Goal: Task Accomplishment & Management: Complete application form

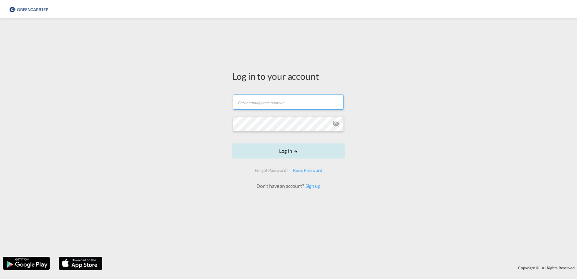
type input "[PERSON_NAME][EMAIL_ADDRESS][PERSON_NAME][DOMAIN_NAME]"
click at [290, 159] on button "Log In" at bounding box center [289, 150] width 112 height 15
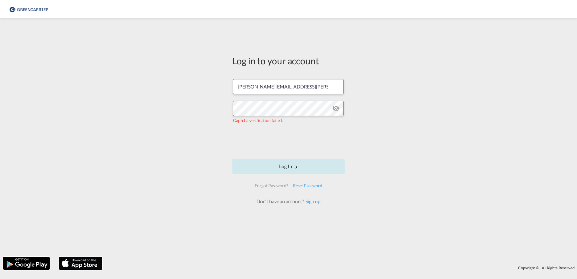
click at [285, 168] on button "Log In" at bounding box center [289, 166] width 112 height 15
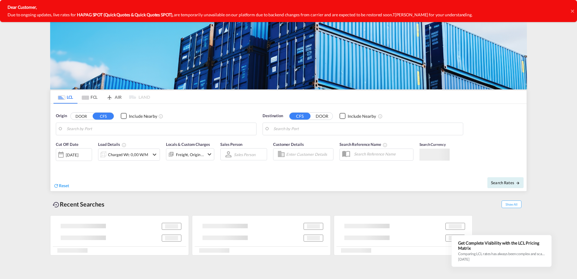
type input "Hamburg, DEHAM"
type input "Shanghai, SH, CNSHA"
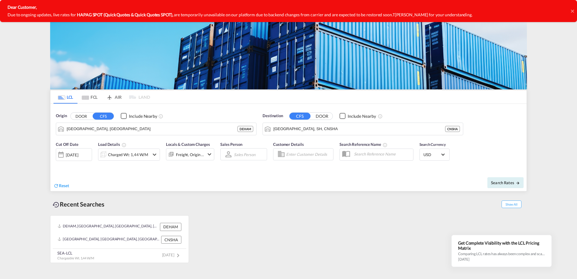
click at [573, 11] on icon at bounding box center [572, 10] width 3 height 3
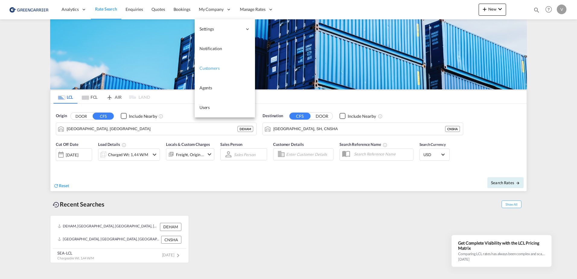
click at [213, 71] on link "Customers" at bounding box center [225, 69] width 60 height 20
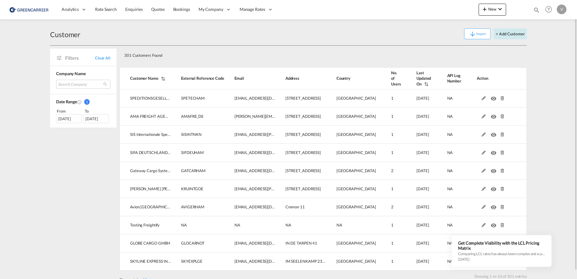
click at [512, 35] on button "+ Add Customer" at bounding box center [510, 33] width 33 height 11
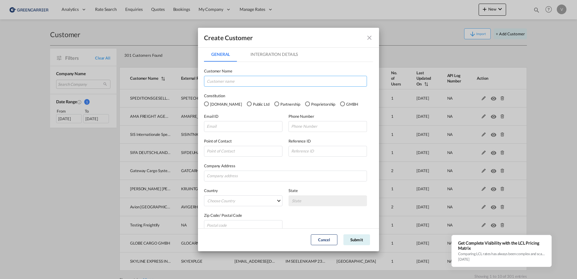
click at [235, 79] on input "GeneralIntergration Details ..." at bounding box center [285, 81] width 163 height 11
click at [234, 77] on input "GeneralIntergration Details ..." at bounding box center [285, 81] width 163 height 11
paste input "DACO LOGISTICS GMBH"
type input "DACO LOGISTICS GMBH"
click at [274, 104] on div "Partnership" at bounding box center [276, 103] width 5 height 5
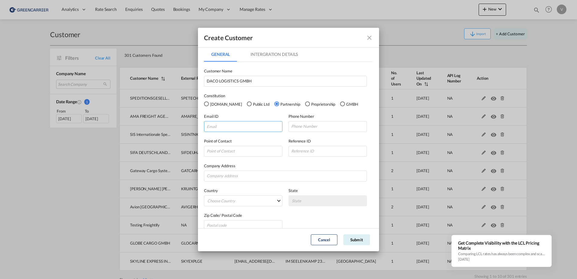
click at [245, 127] on input "GeneralIntergration Details ..." at bounding box center [243, 126] width 79 height 11
click at [226, 127] on input "GeneralIntergration Details ..." at bounding box center [243, 126] width 79 height 11
paste input "bonka.mihaleva@dacolog.com"
type input "bonka.mihaleva@dacolog.com"
click at [306, 127] on input "GeneralIntergration Details ..." at bounding box center [328, 126] width 79 height 11
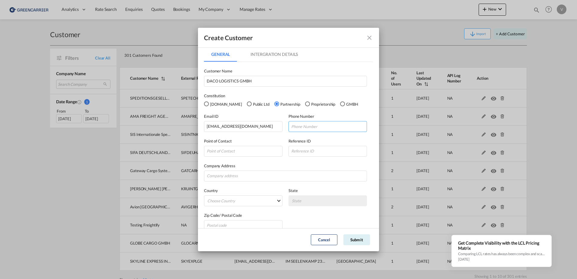
paste input "+43 1 98521210"
type input "+43 1 98521210"
drag, startPoint x: 248, startPoint y: 172, endPoint x: 255, endPoint y: 170, distance: 6.5
click at [248, 172] on input "GeneralIntergration Details ..." at bounding box center [285, 176] width 163 height 11
click at [233, 174] on input "GeneralIntergration Details ..." at bounding box center [285, 176] width 163 height 11
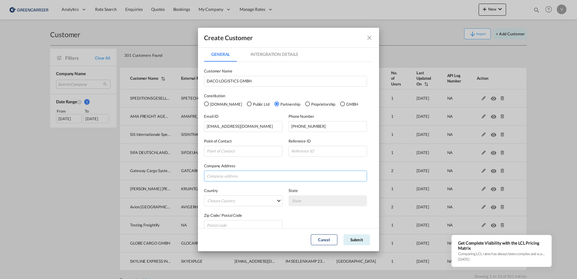
paste input "GLUCKGASSE 1"
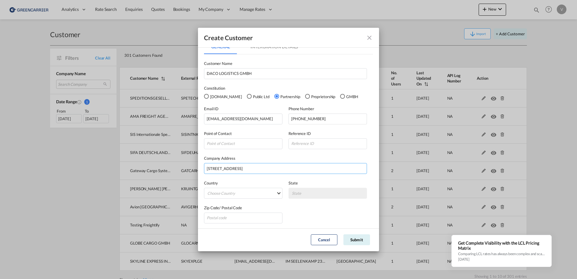
scroll to position [9, 0]
type input "GLUCKGASSE 1"
drag, startPoint x: 281, startPoint y: 192, endPoint x: 276, endPoint y: 193, distance: 4.9
click at [281, 193] on div "Country Choose Country Afghanistan Albania Algeria American Samoa Andorra Angol…" at bounding box center [246, 188] width 85 height 19
click at [276, 193] on md-select "Choose Country Afghanistan Albania Algeria American Samoa Andorra Angola Anguil…" at bounding box center [243, 192] width 79 height 11
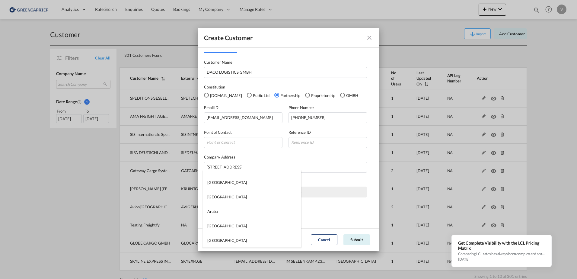
scroll to position [151, 0]
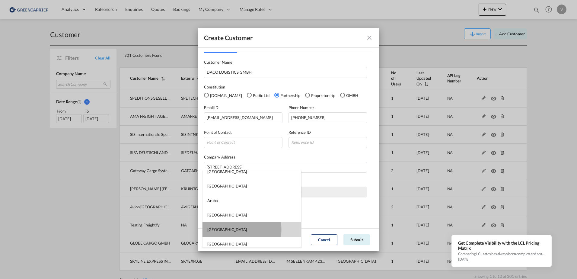
click at [221, 229] on md-option "Austria" at bounding box center [252, 229] width 99 height 14
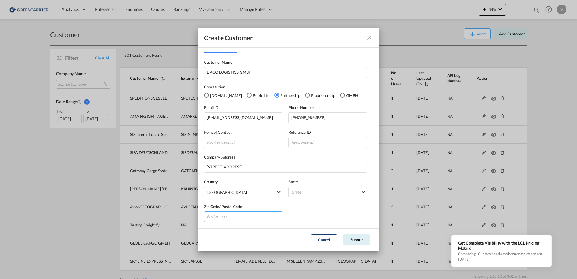
click at [239, 218] on input "GeneralIntergration Details ..." at bounding box center [243, 216] width 79 height 11
type input "a"
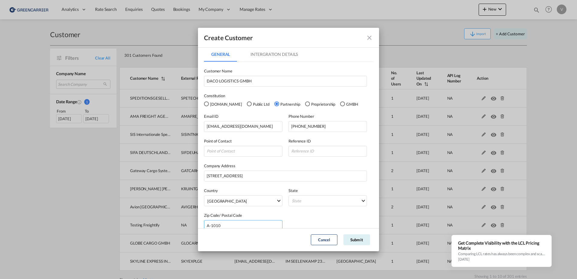
type input "A-1010"
click at [277, 53] on md-tab-item "Intergration Details" at bounding box center [274, 54] width 62 height 14
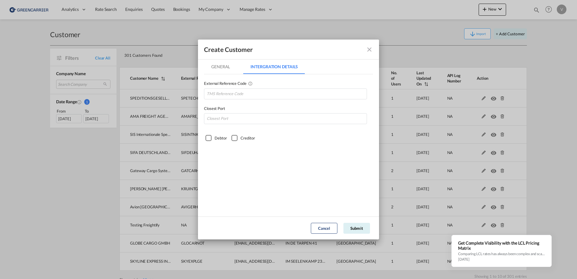
click at [210, 139] on div "Debtor" at bounding box center [209, 138] width 6 height 6
click at [237, 139] on div "Creditor" at bounding box center [235, 138] width 6 height 6
click at [226, 67] on md-tab-item "General" at bounding box center [220, 66] width 33 height 14
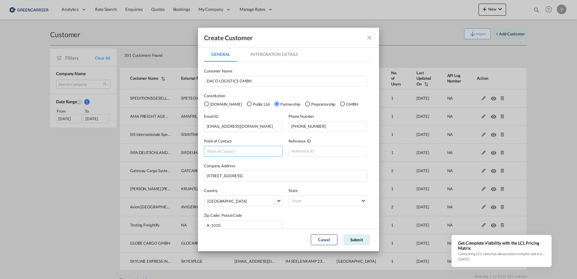
click at [253, 151] on input "GeneralIntergration Details ..." at bounding box center [243, 151] width 79 height 11
type input "Bonka Mihaleva"
click at [271, 53] on md-tab-item "Intergration Details" at bounding box center [274, 54] width 62 height 14
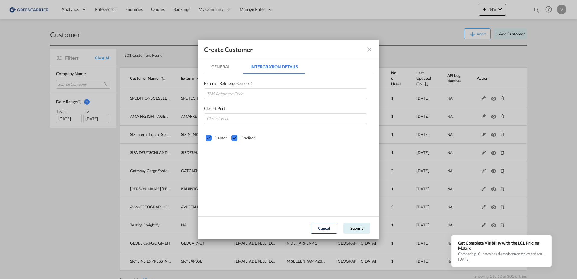
click at [222, 65] on md-tab-item "General" at bounding box center [220, 66] width 33 height 14
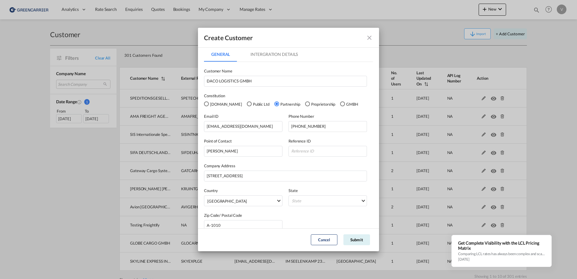
click at [371, 38] on md-icon "icon-close fg-AAA8AD" at bounding box center [369, 37] width 7 height 7
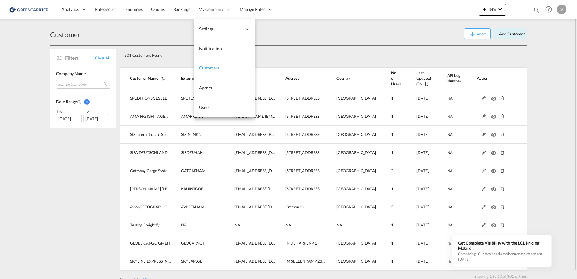
click at [219, 69] on link "Customers" at bounding box center [224, 69] width 60 height 20
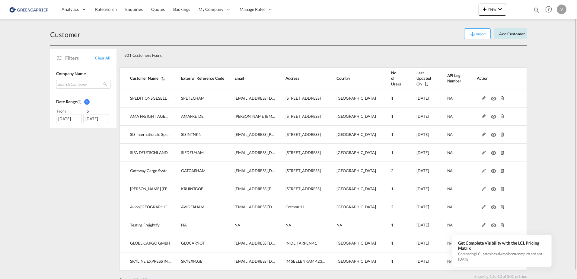
click at [515, 35] on button "+ Add Customer" at bounding box center [510, 33] width 33 height 11
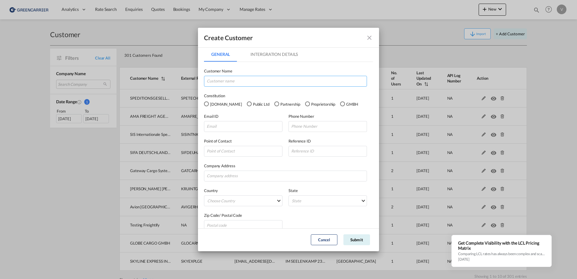
click at [228, 81] on input "GeneralIntergration Details ..." at bounding box center [285, 81] width 163 height 11
type input "DACO LOGISTICS GMBH"
type input "bonka.mihaleva@dacolog.com"
type input "+43 1 98521210"
type input "GLUCKGASSE 1"
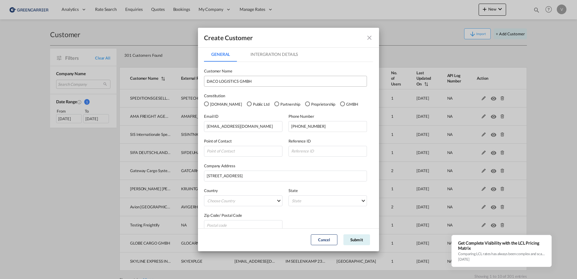
type input "A-1010"
click at [340, 104] on div "GMBH" at bounding box center [342, 103] width 5 height 5
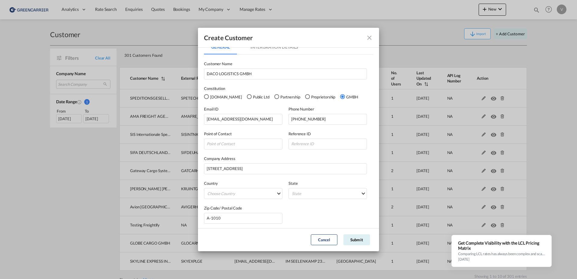
scroll to position [9, 0]
click at [277, 192] on md-select "Choose Country Afghanistan Albania Algeria American Samoa Andorra Angola Anguil…" at bounding box center [243, 192] width 79 height 11
type md-option "Afghanistan"
type md-option "Australia"
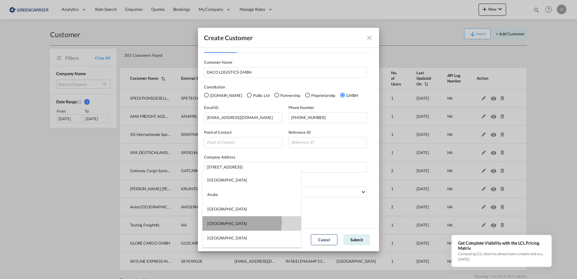
click at [240, 222] on md-option "Austria" at bounding box center [252, 223] width 99 height 14
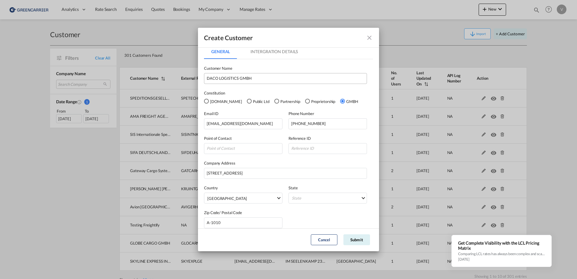
scroll to position [0, 0]
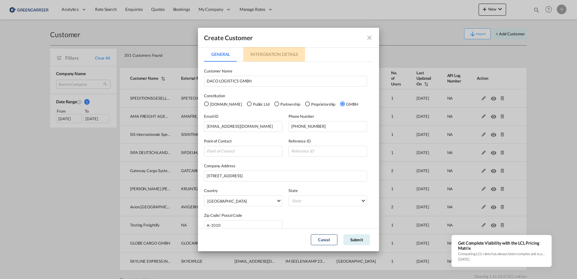
click at [273, 53] on md-tab-item "Intergration Details" at bounding box center [274, 54] width 62 height 14
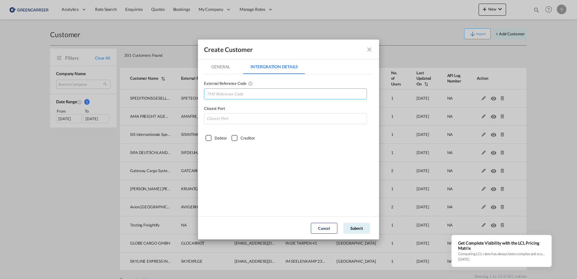
click at [256, 91] on input "GeneralIntergration Details ..." at bounding box center [285, 93] width 163 height 11
click at [254, 116] on input "GeneralIntergration Details ..." at bounding box center [285, 118] width 163 height 11
click at [250, 94] on input "GeneralIntergration Details ..." at bounding box center [285, 93] width 163 height 11
click at [270, 95] on input "GeneralIntergration Details ..." at bounding box center [285, 93] width 163 height 11
type input "DACLOGVIE"
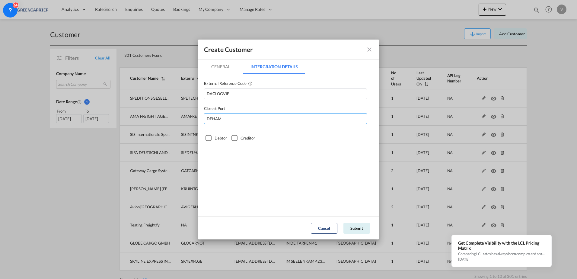
type input "DEHAM"
click at [210, 138] on div "Debtor" at bounding box center [209, 138] width 6 height 6
click at [360, 228] on button "Submit" at bounding box center [357, 228] width 27 height 11
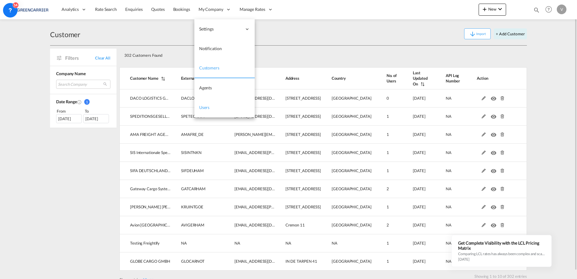
click at [204, 107] on span "Users" at bounding box center [204, 107] width 11 height 5
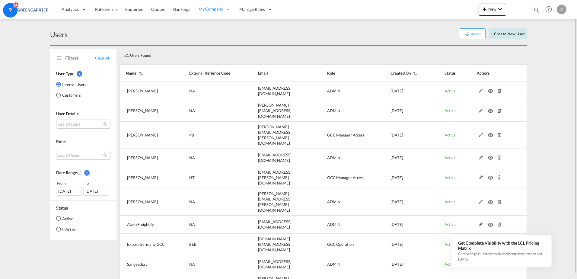
click at [509, 36] on button "+ Create New User" at bounding box center [508, 33] width 38 height 11
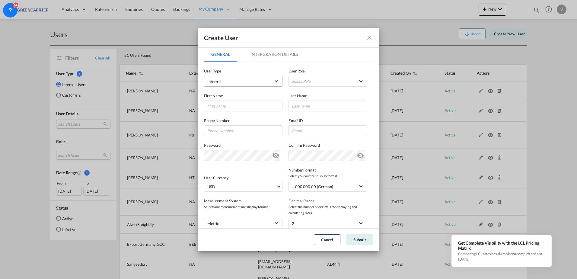
click at [274, 82] on md-select-value "Internal" at bounding box center [243, 81] width 72 height 8
click at [274, 82] on md-option "Internal" at bounding box center [242, 81] width 79 height 14
click at [274, 82] on md-select-value "Internal" at bounding box center [243, 81] width 72 height 8
click at [262, 91] on md-option "Customer" at bounding box center [242, 96] width 79 height 14
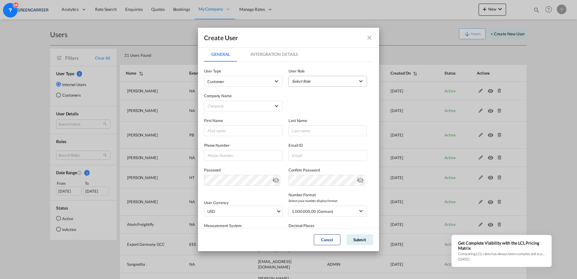
click at [308, 81] on md-select "Select Role BCO GLOBAL GCC Customers FCL USER_DEFINED GCC Customers LCL USER_DE…" at bounding box center [328, 81] width 79 height 11
click at [250, 108] on md-backdrop at bounding box center [288, 139] width 577 height 279
click at [272, 106] on md-select "Company Alfons Koester & Co. GmbH AMA FREIGHT AGENCY GMBH Avion Germany Gmbh BE…" at bounding box center [243, 106] width 79 height 11
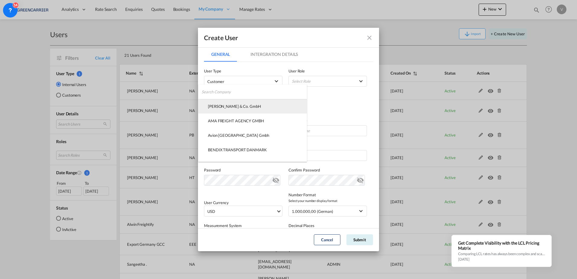
type md-option "95001b70-36f8-11f0-91d3-01ddd859c05b"
type md-option "f979bcd0-8f01-11f0-8f4d-cd2b1f798919"
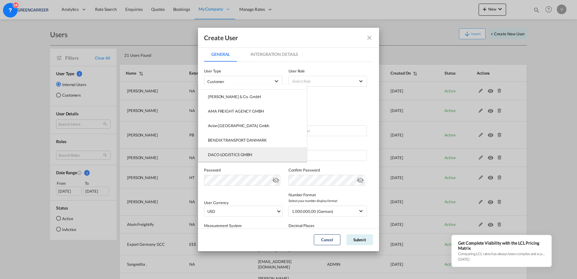
click at [226, 156] on div "DACO LOGISTICS GMBH" at bounding box center [230, 154] width 44 height 5
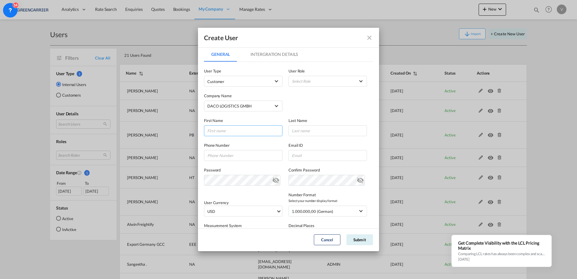
click at [254, 129] on input "GeneralIntergration Details ..." at bounding box center [243, 130] width 79 height 11
drag, startPoint x: 233, startPoint y: 131, endPoint x: 185, endPoint y: 131, distance: 48.0
click at [185, 131] on div "Create User General Intergration Details General Intergration Details User Type…" at bounding box center [288, 139] width 577 height 279
type input "Bonka"
type input "Mihaleva"
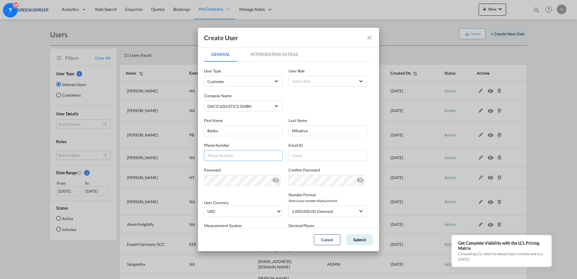
paste input "GLUCKGASSE 1"
type input "GLUCKGASSE 1"
click at [197, 157] on div "Create User General Intergration Details General Intergration Details User Type…" at bounding box center [288, 139] width 577 height 279
click at [225, 155] on input "GeneralIntergration Details ..." at bounding box center [243, 155] width 79 height 11
click at [279, 143] on label "Phone Number" at bounding box center [243, 145] width 79 height 6
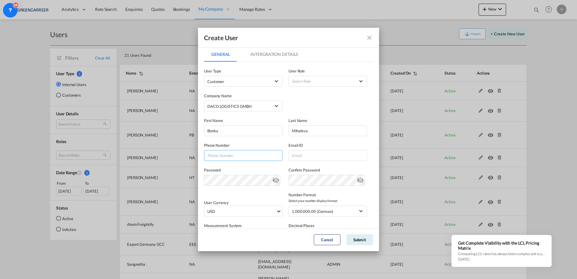
click at [234, 153] on input "GeneralIntergration Details ..." at bounding box center [243, 155] width 79 height 11
paste input "+43 1 98521210"
type input "+43 1 98521210"
click at [340, 159] on input "GeneralIntergration Details ..." at bounding box center [328, 155] width 79 height 11
paste input "bonka.mihaleva@dacolog.com"
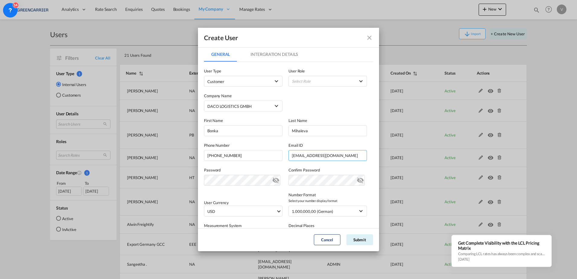
type input "bonka.mihaleva@dacolog.com"
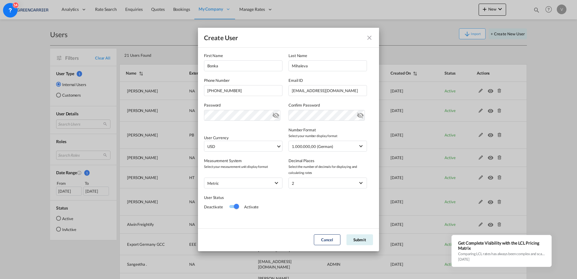
scroll to position [66, 0]
click at [278, 148] on md-select-value "USD" at bounding box center [244, 145] width 75 height 10
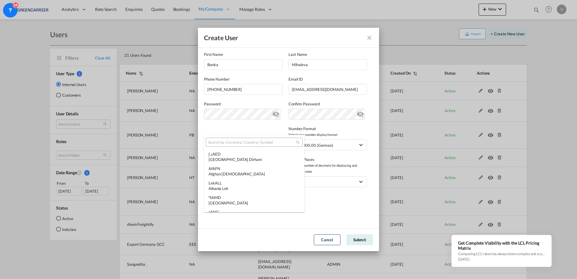
scroll to position [2085, 0]
click at [273, 141] on input "search" at bounding box center [252, 142] width 88 height 5
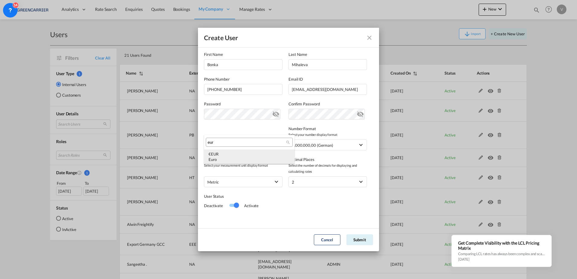
type input "eur"
click at [231, 158] on div "Euro" at bounding box center [250, 159] width 82 height 5
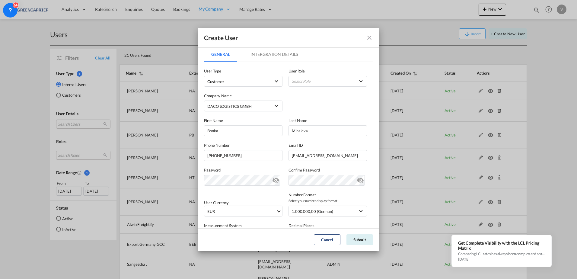
click at [280, 54] on md-tab-item "Intergration Details" at bounding box center [274, 54] width 62 height 14
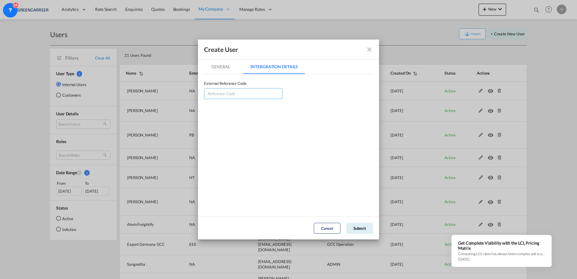
click at [257, 93] on input "GeneralIntergration Details ..." at bounding box center [243, 93] width 79 height 11
type input "DACLOGVIE"
click at [232, 66] on md-tab-item "General" at bounding box center [220, 66] width 33 height 14
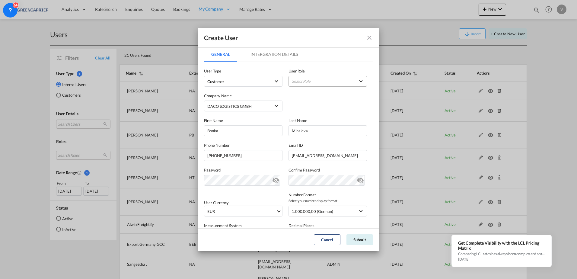
click at [350, 82] on md-select "Select Role" at bounding box center [328, 81] width 79 height 11
click at [312, 110] on div "GCC Customers LCL USER_DEFINED" at bounding box center [307, 110] width 35 height 5
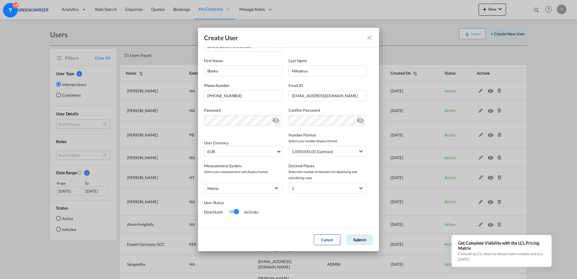
scroll to position [66, 0]
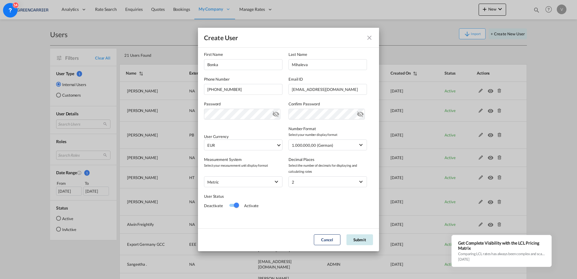
click at [358, 241] on button "Submit" at bounding box center [360, 239] width 27 height 11
click at [360, 239] on button "Submit" at bounding box center [360, 239] width 27 height 11
click at [364, 241] on button "Submit" at bounding box center [360, 239] width 27 height 11
click at [370, 38] on md-icon "icon-close fg-AAA8AD" at bounding box center [369, 37] width 7 height 7
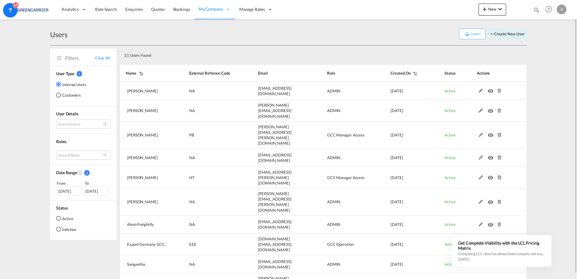
click at [563, 10] on div "V" at bounding box center [562, 10] width 10 height 10
click at [552, 47] on button "Logout" at bounding box center [554, 46] width 39 height 12
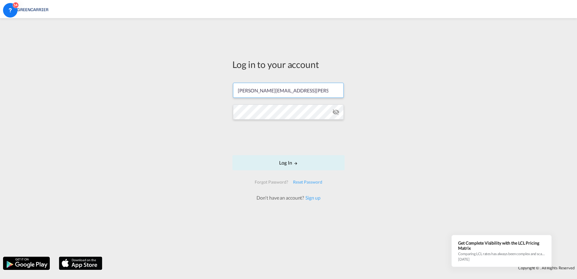
drag, startPoint x: 200, startPoint y: 92, endPoint x: 136, endPoint y: 92, distance: 63.4
click at [136, 92] on div "Log in to your account [PERSON_NAME][EMAIL_ADDRESS][PERSON_NAME][DOMAIN_NAME] L…" at bounding box center [288, 137] width 577 height 233
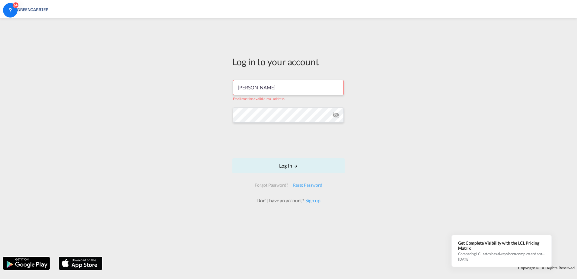
type input "bonka.mihaleva@dacolog.com"
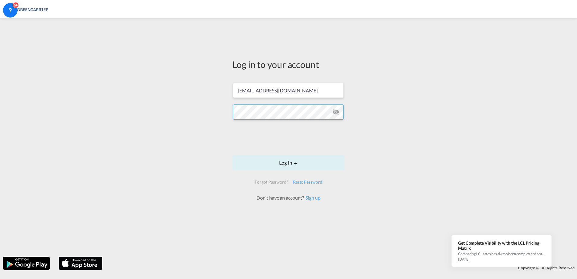
click at [205, 111] on div "Log in to your account bonka.mihaleva@dacolog.com Log In Forgot Password? Reset…" at bounding box center [288, 137] width 577 height 233
click at [218, 162] on div "Log in to your account bonka.mihaleva@dacolog.com Log In Forgot Password? Reset…" at bounding box center [288, 137] width 577 height 233
click at [278, 162] on button "Log In" at bounding box center [289, 162] width 112 height 15
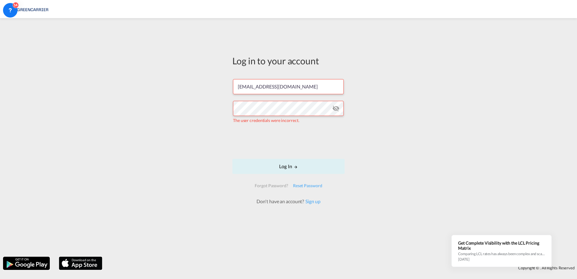
click at [153, 102] on div "Log in to your account bonka.mihaleva@dacolog.com The user credentials were inc…" at bounding box center [288, 137] width 577 height 233
click at [37, 11] on img at bounding box center [29, 9] width 41 height 14
click at [168, 110] on div "Log in to your account bonka.mihaleva@dacolog.com The user credentials were inc…" at bounding box center [288, 137] width 577 height 233
click at [286, 169] on button "Log In" at bounding box center [289, 166] width 112 height 15
click at [204, 107] on div "Log in to your account bonka.mihaleva@dacolog.com The user credentials were inc…" at bounding box center [288, 137] width 577 height 233
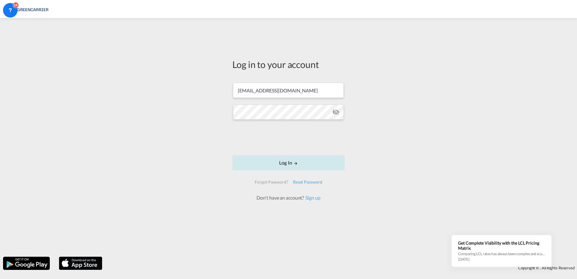
click at [288, 164] on button "Log In" at bounding box center [289, 162] width 112 height 15
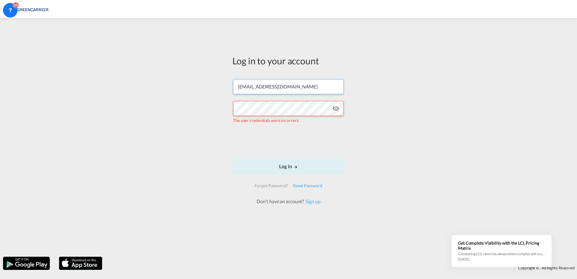
drag, startPoint x: 308, startPoint y: 91, endPoint x: 128, endPoint y: 98, distance: 180.1
click at [139, 98] on div "Log in to your account bonka.mihaleva@dacolog.com The user credentials were inc…" at bounding box center [288, 137] width 577 height 233
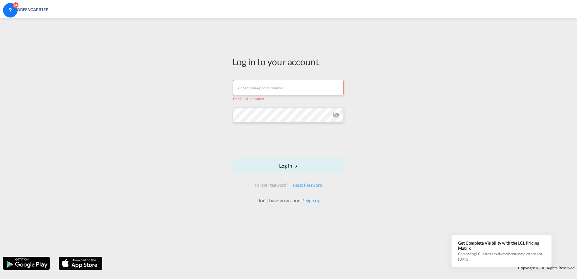
type input "[PERSON_NAME][EMAIL_ADDRESS][PERSON_NAME][DOMAIN_NAME]"
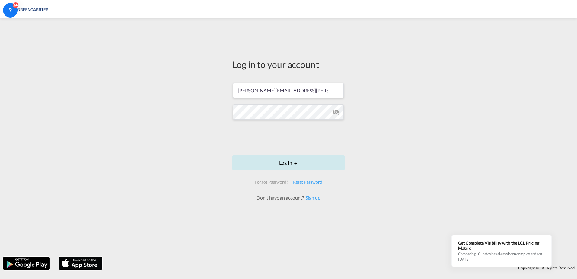
click at [275, 168] on button "Log In" at bounding box center [289, 162] width 112 height 15
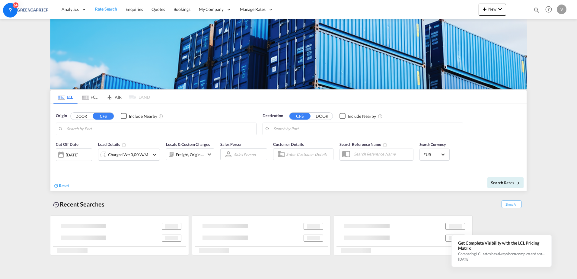
type input "Hamburg, DEHAM"
type input "Shanghai, SH, CNSHA"
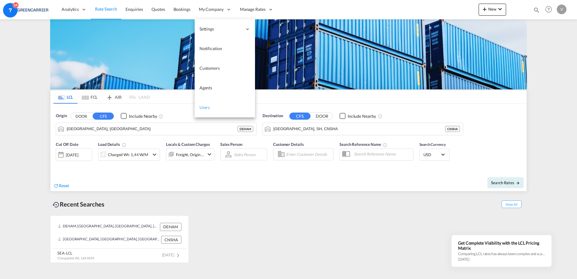
click at [207, 106] on span "Users" at bounding box center [205, 107] width 11 height 5
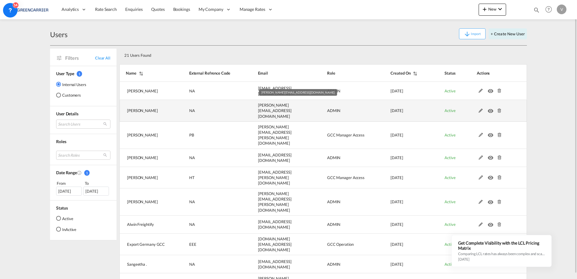
scroll to position [5, 0]
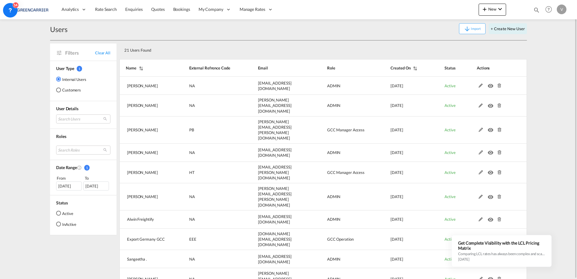
click at [59, 90] on div "Customers" at bounding box center [58, 90] width 5 height 5
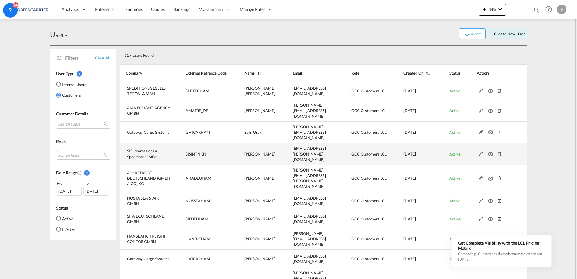
scroll to position [8, 0]
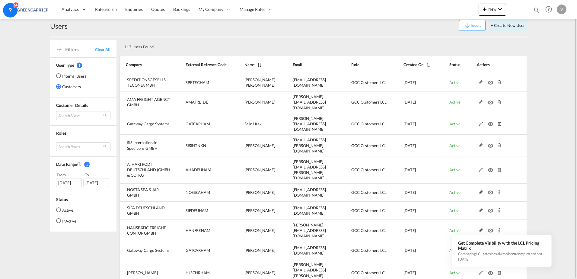
click at [552, 178] on md-content "Analytics Reports Dashboard Rate Search Enquiries Quotes Bookings" at bounding box center [288, 139] width 577 height 279
click at [71, 117] on md-select "Search Users user name user bastian Schaeper bschaeper@teconja.de | speditionsg…" at bounding box center [83, 115] width 54 height 9
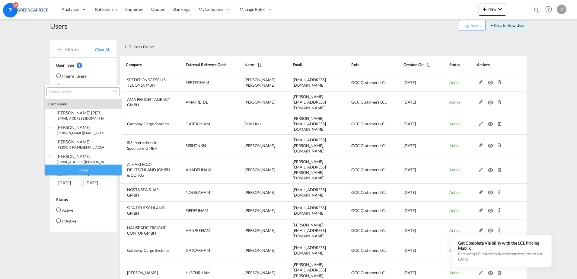
click at [86, 90] on input "search" at bounding box center [80, 91] width 65 height 5
click at [20, 112] on md-backdrop at bounding box center [288, 139] width 577 height 279
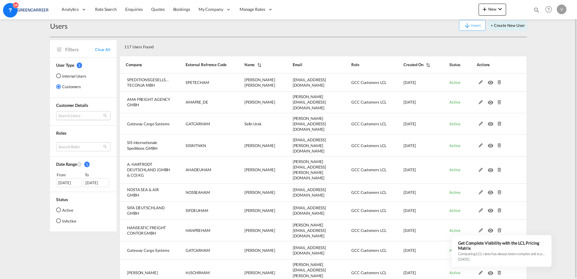
click at [70, 115] on md-select "Search Users" at bounding box center [83, 115] width 54 height 9
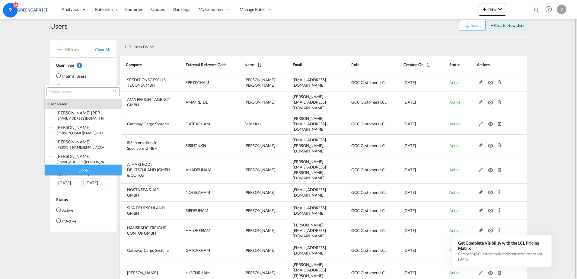
type md-option "[object Object]"
click at [75, 95] on input "search" at bounding box center [80, 91] width 65 height 5
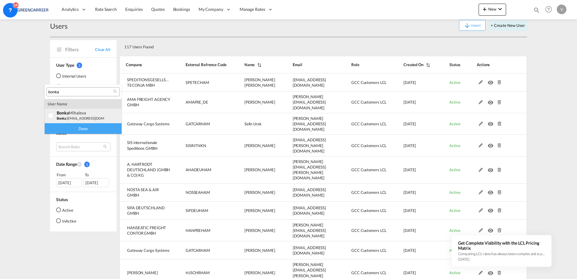
type input "bonka"
click at [75, 114] on div "bonka Mihaleva" at bounding box center [80, 112] width 47 height 5
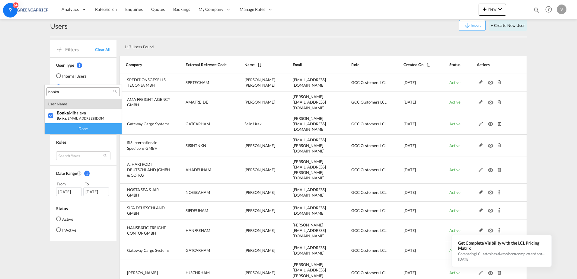
click at [34, 143] on md-backdrop at bounding box center [288, 139] width 577 height 279
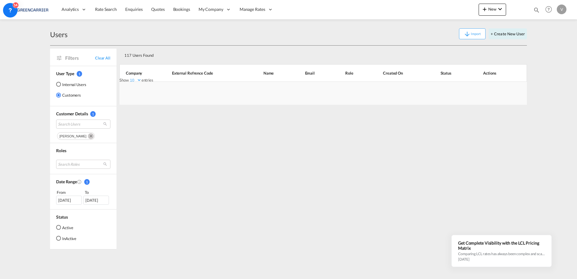
scroll to position [0, 0]
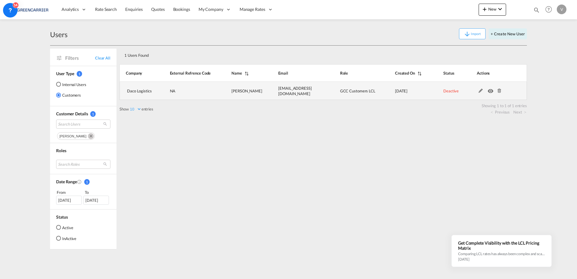
click at [450, 89] on span "Deactive" at bounding box center [451, 90] width 15 height 5
click at [481, 91] on md-icon at bounding box center [481, 91] width 8 height 4
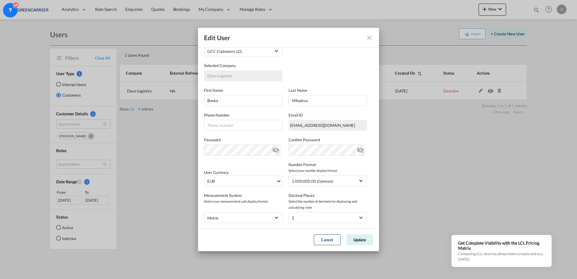
scroll to position [66, 0]
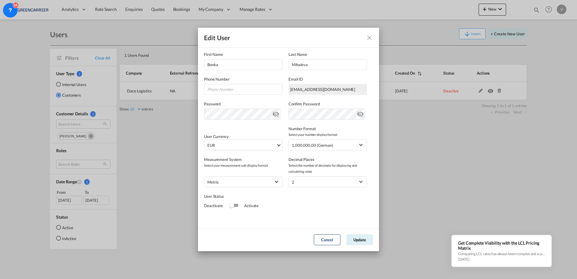
click at [237, 207] on div "Switch 1" at bounding box center [233, 205] width 9 height 7
click at [363, 241] on button "Update" at bounding box center [360, 239] width 27 height 11
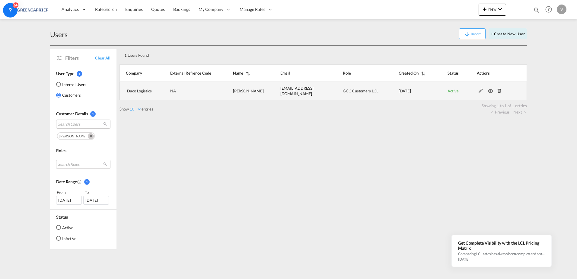
click at [454, 90] on span "Active" at bounding box center [453, 90] width 11 height 5
click at [202, 89] on td "NA" at bounding box center [186, 91] width 63 height 18
click at [480, 91] on md-icon at bounding box center [481, 91] width 8 height 4
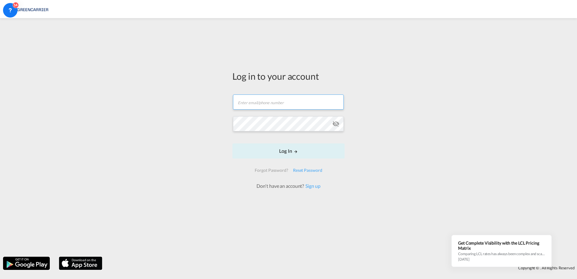
type input "[PERSON_NAME][EMAIL_ADDRESS][PERSON_NAME][DOMAIN_NAME]"
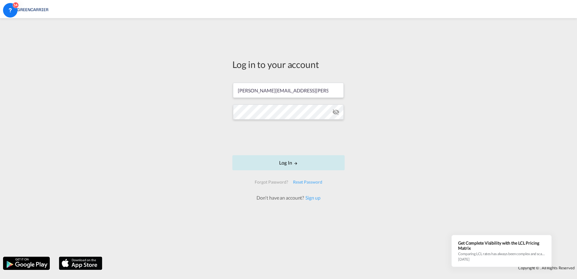
click at [280, 163] on button "Log In" at bounding box center [289, 162] width 112 height 15
click at [288, 163] on button "Log In" at bounding box center [289, 162] width 112 height 15
click at [281, 164] on button "Log In" at bounding box center [289, 162] width 112 height 15
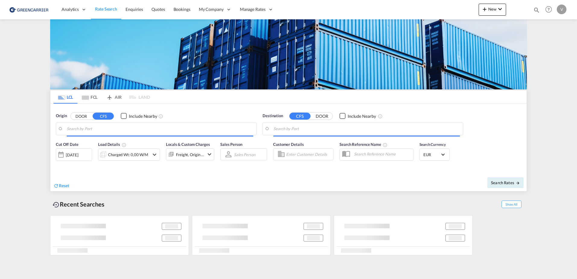
type input "[GEOGRAPHIC_DATA], [GEOGRAPHIC_DATA]"
type input "Shanghai, SH, CNSHA"
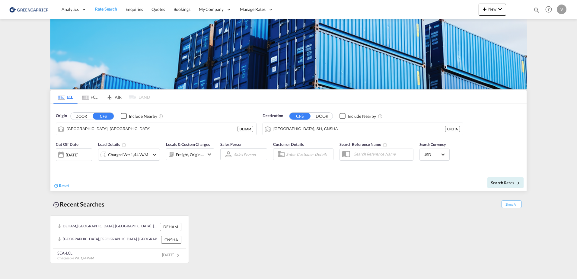
click at [564, 10] on div "V" at bounding box center [562, 10] width 10 height 10
click at [551, 47] on button "Logout" at bounding box center [554, 46] width 39 height 12
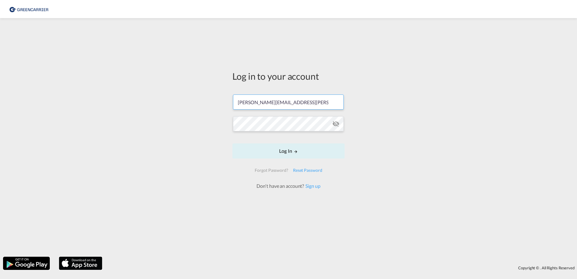
drag, startPoint x: 233, startPoint y: 101, endPoint x: 145, endPoint y: 105, distance: 88.9
click at [145, 105] on div "Log in to your account viktor.kraus@greencarrier.com Log In Forgot Password? Re…" at bounding box center [288, 137] width 577 height 233
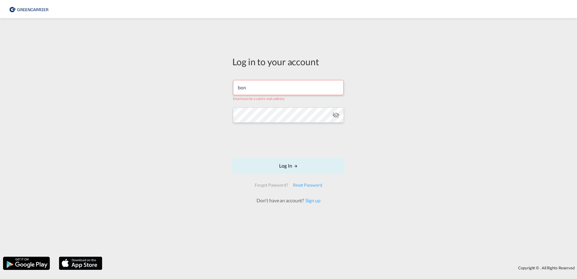
type input "bonka.mihaleva@dacolog.com"
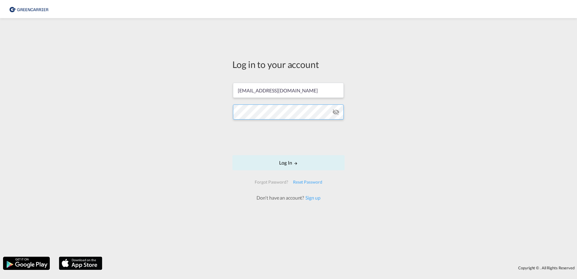
click at [184, 111] on div "Log in to your account bonka.mihaleva@dacolog.com Log In Forgot Password? Reset…" at bounding box center [288, 137] width 577 height 233
click at [182, 113] on div "Log in to your account bonka.mihaleva@dacolog.com Log In Forgot Password? Reset…" at bounding box center [288, 137] width 577 height 233
click at [291, 164] on button "Log In" at bounding box center [289, 162] width 112 height 15
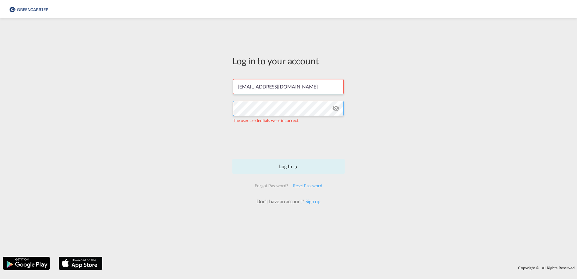
click at [203, 108] on div "Log in to your account bonka.mihaleva@dacolog.com The user credentials were inc…" at bounding box center [288, 137] width 577 height 233
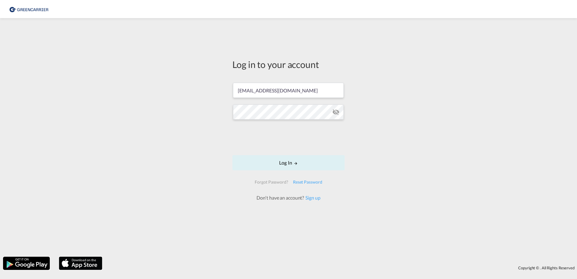
click at [98, 127] on div "Log in to your account bonka.mihaleva@dacolog.com Log In Forgot Password? Reset…" at bounding box center [288, 137] width 577 height 233
click at [290, 163] on button "Log In" at bounding box center [289, 162] width 112 height 15
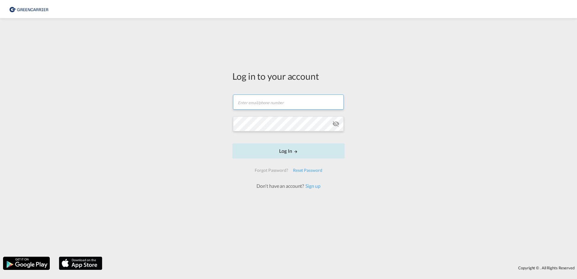
type input "[PERSON_NAME][EMAIL_ADDRESS][PERSON_NAME][DOMAIN_NAME]"
click at [287, 154] on button "Log In" at bounding box center [289, 150] width 112 height 15
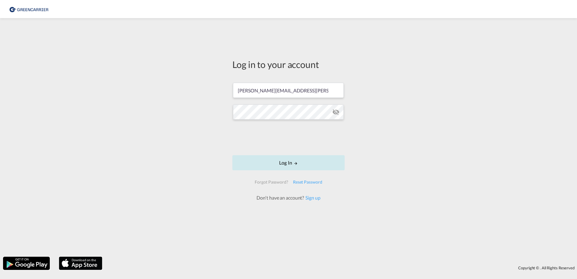
click at [287, 162] on button "Log In" at bounding box center [289, 162] width 112 height 15
click at [258, 165] on button "Log In" at bounding box center [289, 162] width 112 height 15
drag, startPoint x: 289, startPoint y: 163, endPoint x: 226, endPoint y: 144, distance: 65.7
click at [289, 163] on button "Log In" at bounding box center [289, 162] width 112 height 15
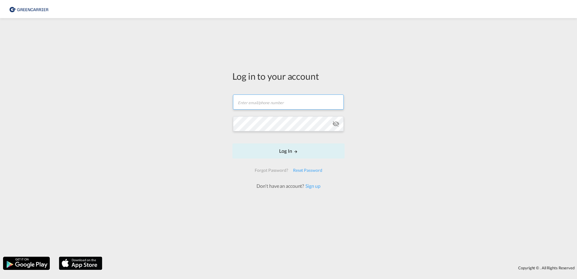
type input "[PERSON_NAME][EMAIL_ADDRESS][PERSON_NAME][DOMAIN_NAME]"
click at [163, 132] on div "Log in to your account viktor.kraus@greencarrier.com Email field is required Pa…" at bounding box center [288, 137] width 577 height 233
drag, startPoint x: 277, startPoint y: 148, endPoint x: 253, endPoint y: 143, distance: 24.3
click at [277, 149] on button "Log In" at bounding box center [289, 150] width 112 height 15
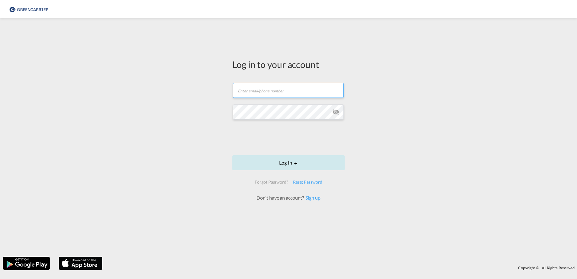
type input "[PERSON_NAME][EMAIL_ADDRESS][PERSON_NAME][DOMAIN_NAME]"
click at [285, 160] on button "Log In" at bounding box center [289, 162] width 112 height 15
click at [283, 165] on button "Log In" at bounding box center [289, 162] width 112 height 15
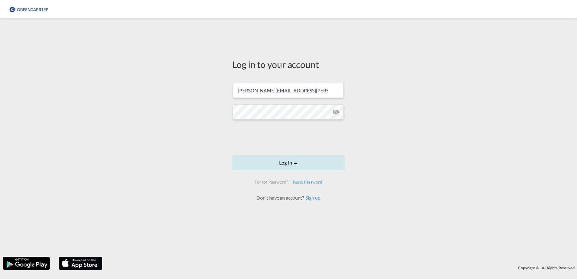
click at [283, 165] on button "Log In" at bounding box center [289, 162] width 112 height 15
drag, startPoint x: 317, startPoint y: 92, endPoint x: 200, endPoint y: 95, distance: 117.2
click at [200, 95] on div "Log in to your account [PERSON_NAME][EMAIL_ADDRESS][PERSON_NAME][DOMAIN_NAME] L…" at bounding box center [288, 137] width 577 height 233
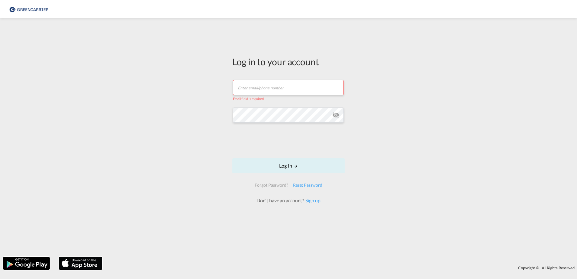
click at [146, 114] on div "Log in to your account Email field is required Log In Forgot Password? Reset Pa…" at bounding box center [288, 137] width 577 height 233
click at [287, 89] on input "text" at bounding box center [288, 87] width 111 height 15
type input "[PERSON_NAME][EMAIL_ADDRESS][PERSON_NAME][DOMAIN_NAME]"
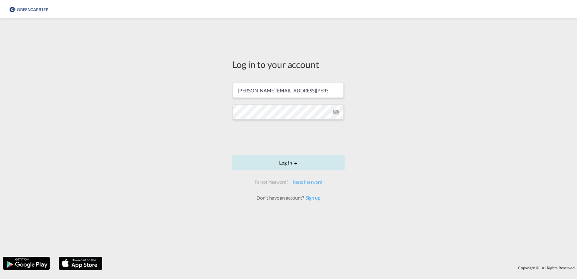
click at [285, 164] on button "Log In" at bounding box center [289, 162] width 112 height 15
click at [286, 163] on button "Log In" at bounding box center [289, 162] width 112 height 15
click at [290, 164] on button "Log In" at bounding box center [289, 162] width 112 height 15
drag, startPoint x: 285, startPoint y: 163, endPoint x: 289, endPoint y: 164, distance: 3.7
click at [285, 163] on button "Log In" at bounding box center [289, 162] width 112 height 15
